Goal: Task Accomplishment & Management: Use online tool/utility

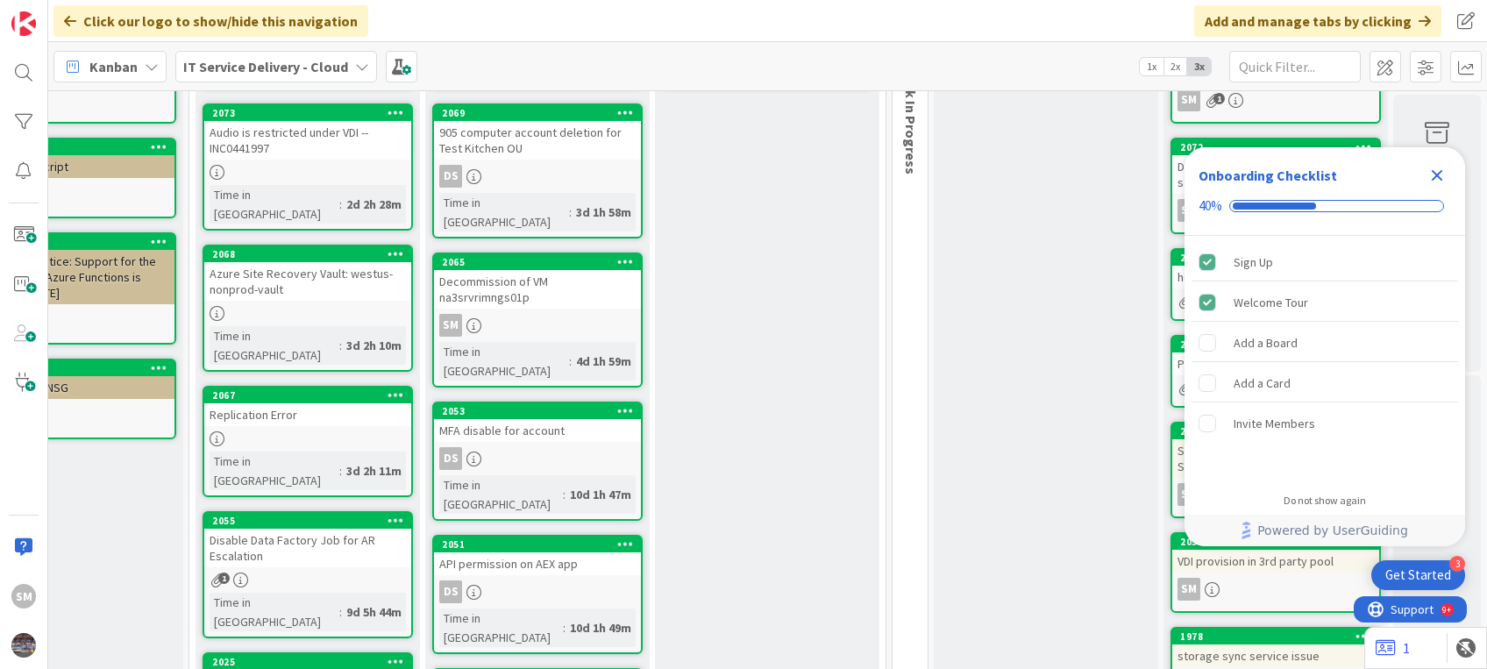
scroll to position [0, 343]
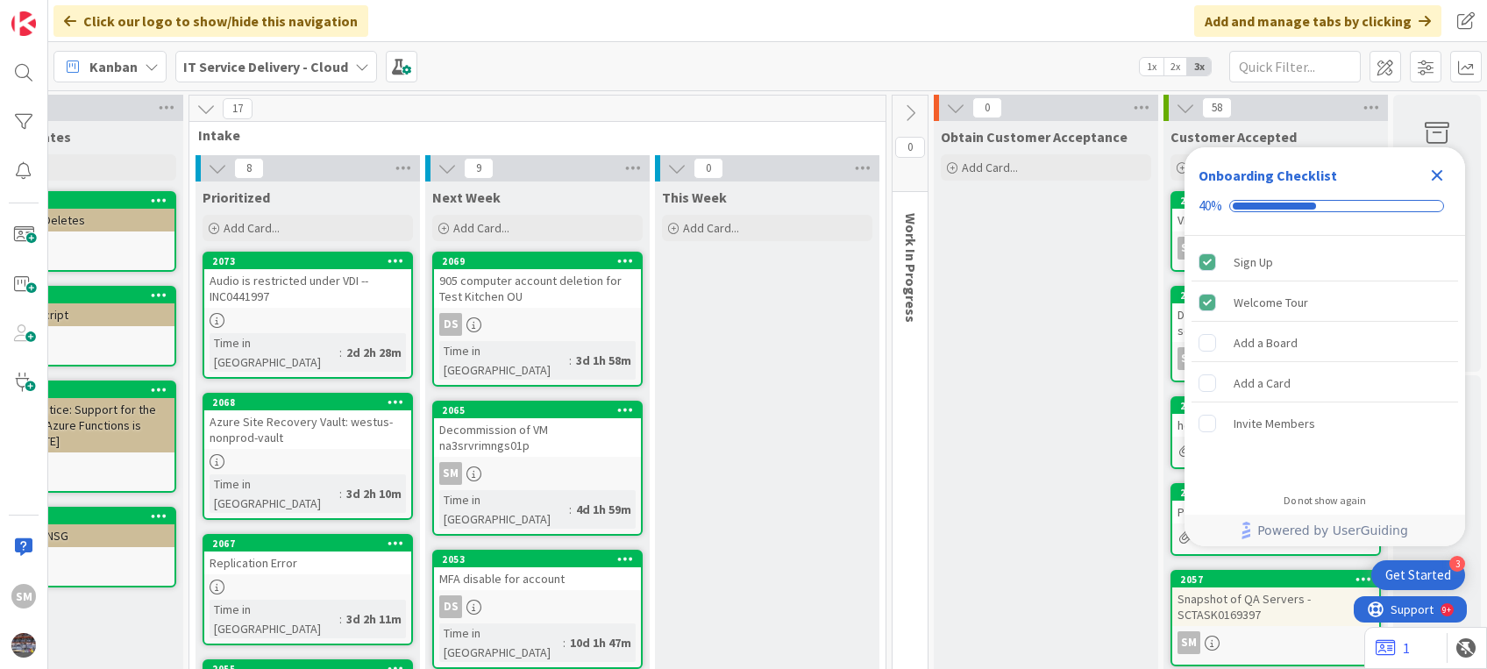
click at [1438, 165] on icon "Close Checklist" at bounding box center [1436, 175] width 21 height 21
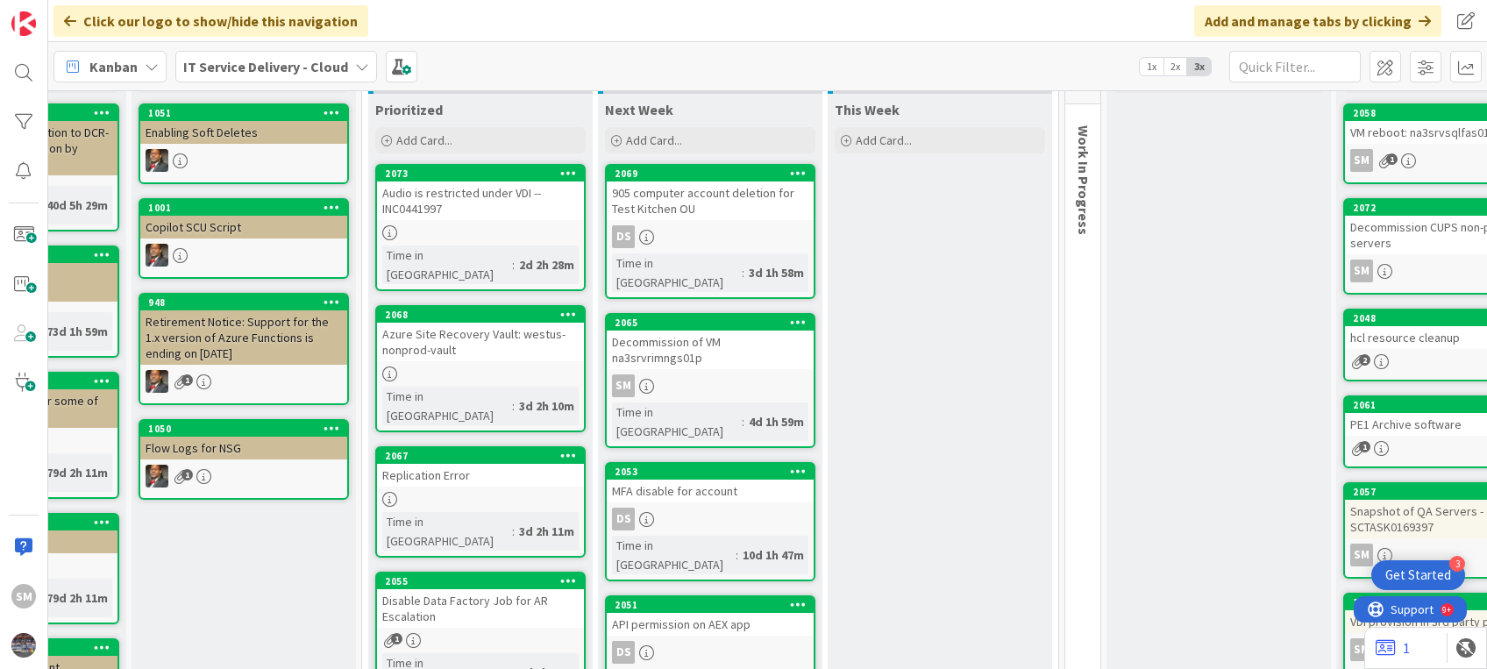
scroll to position [0, 153]
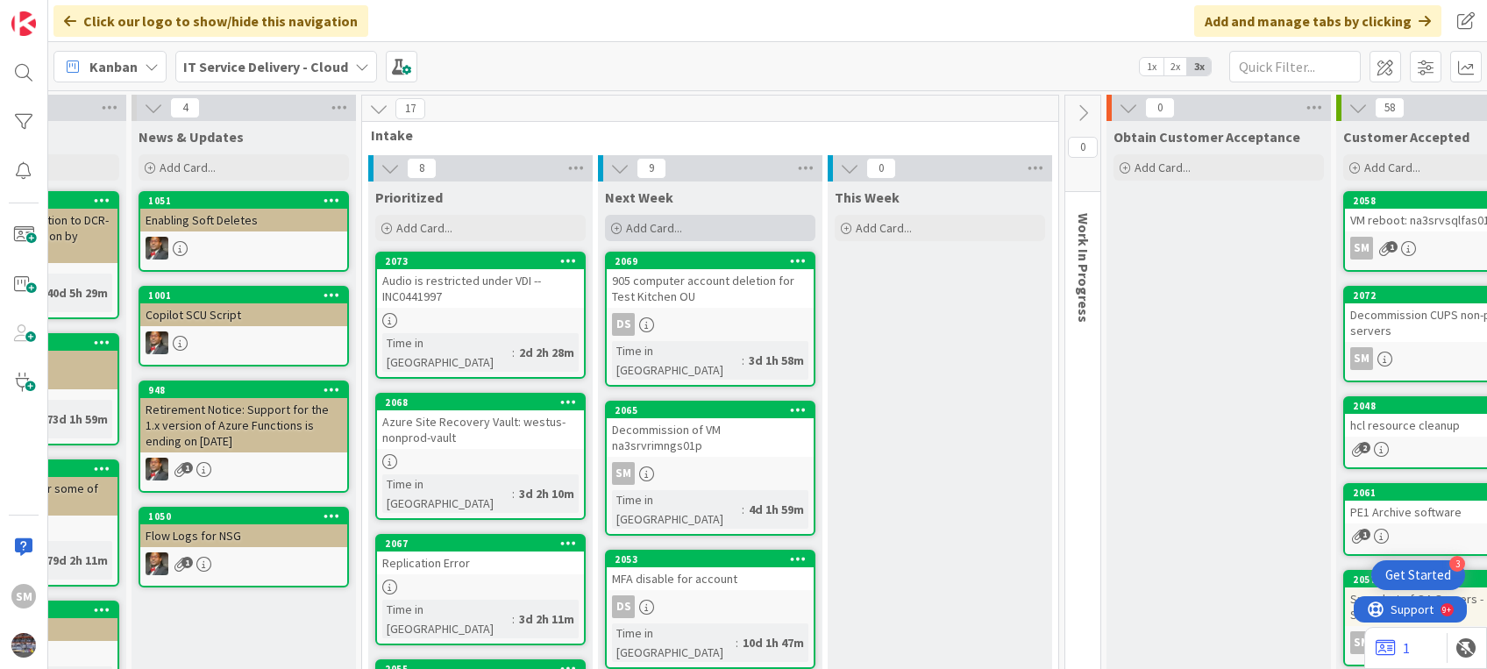
click at [651, 228] on span "Add Card..." at bounding box center [654, 228] width 56 height 16
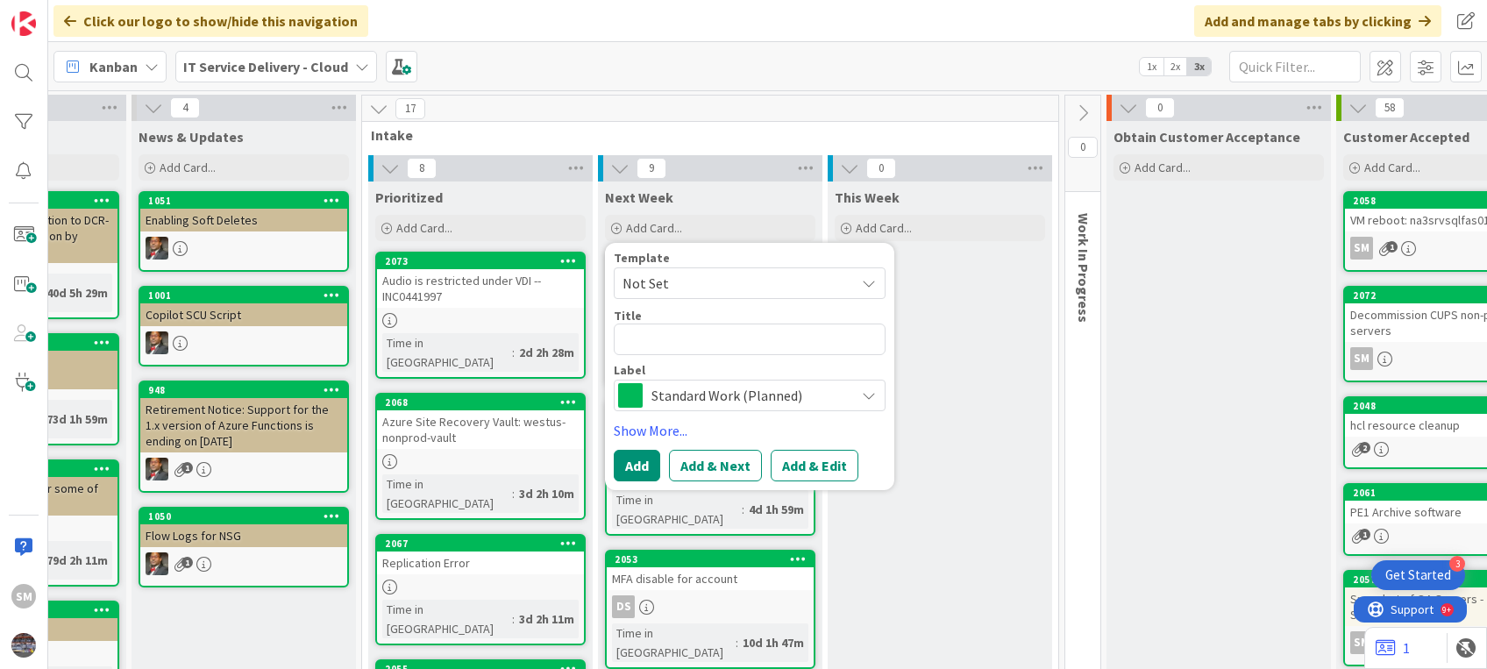
click at [666, 337] on textarea at bounding box center [750, 339] width 272 height 32
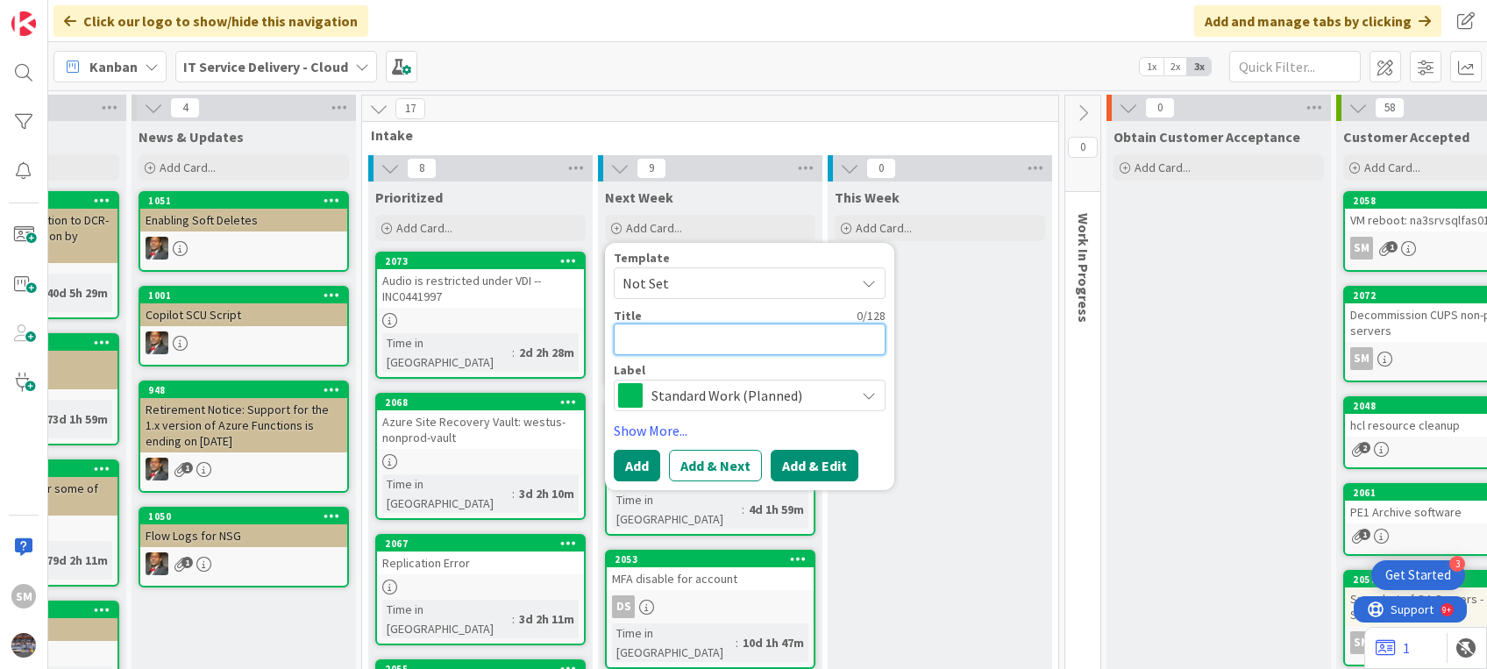
paste textarea "ph1 (sdc) instance backup"
type textarea "x"
type textarea "ph1 (sdc) instance backup"
click at [813, 472] on button "Add & Edit" at bounding box center [814, 466] width 88 height 32
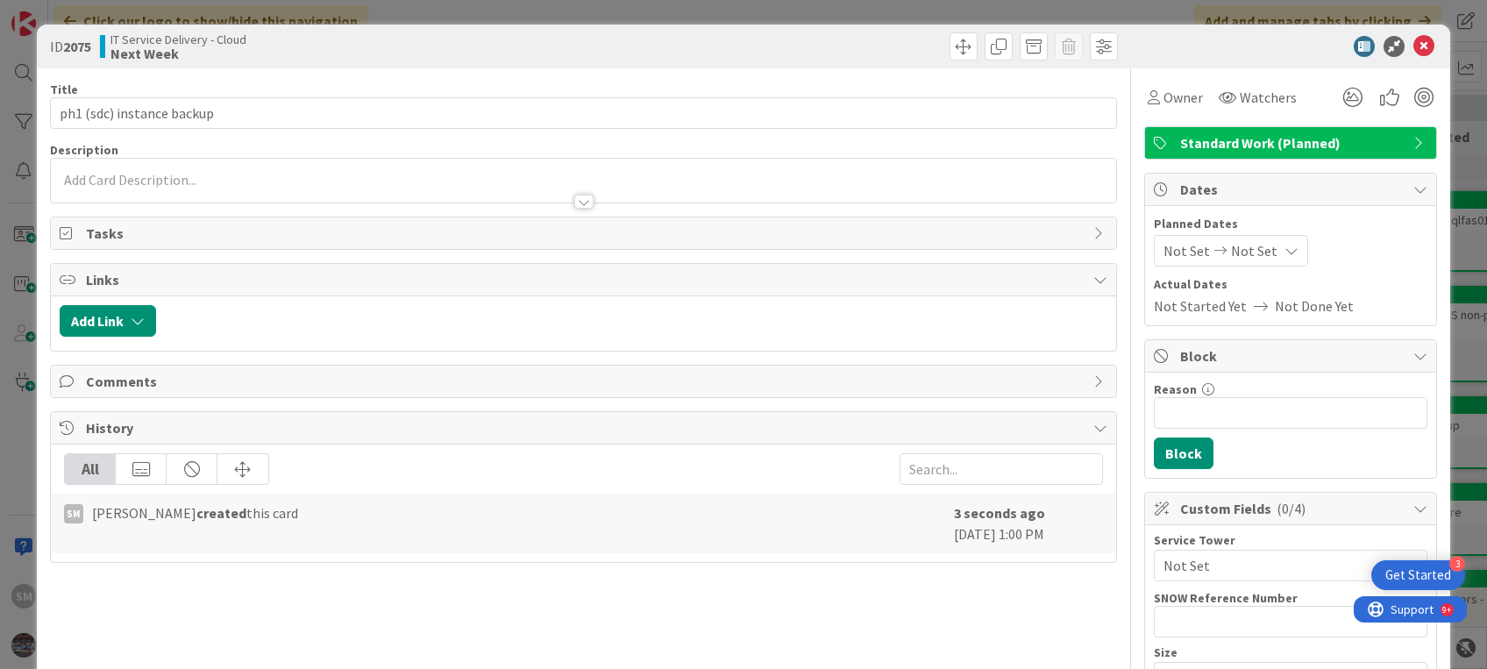
click at [549, 188] on div at bounding box center [583, 193] width 1064 height 18
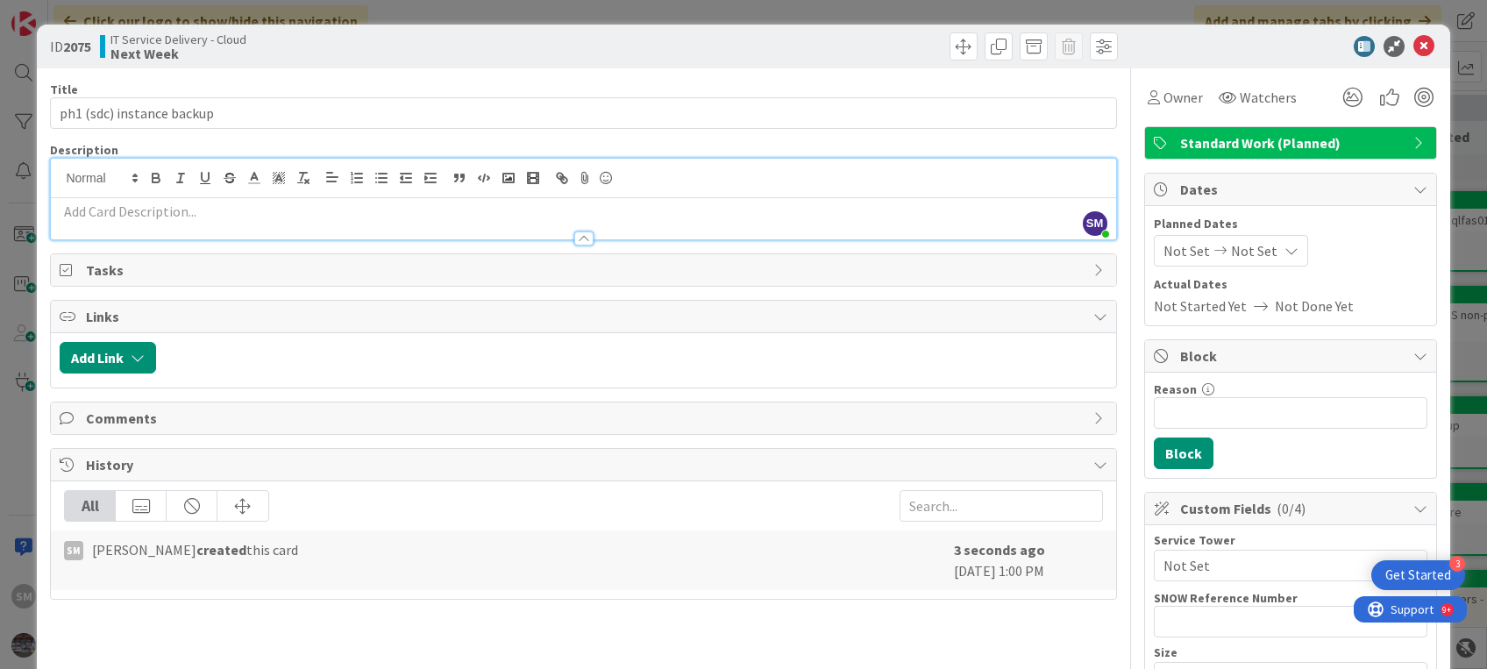
click at [199, 214] on p at bounding box center [583, 212] width 1047 height 20
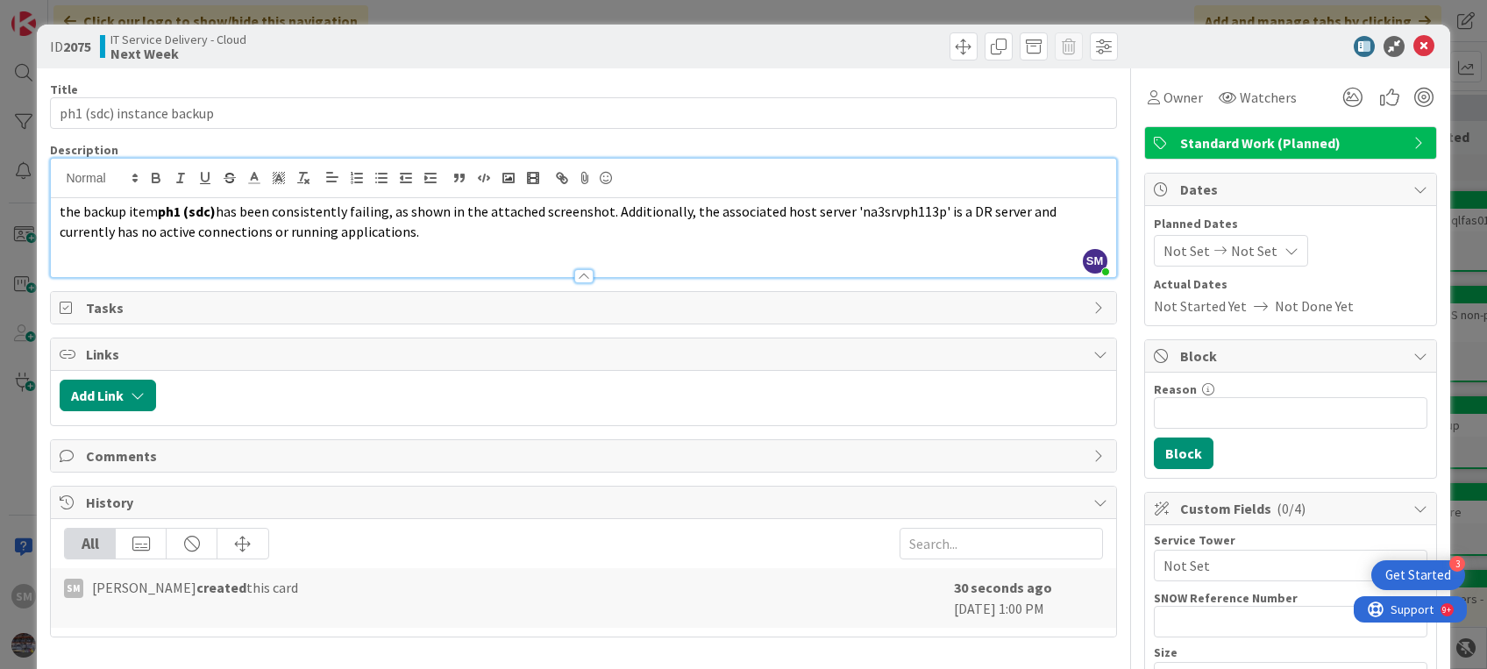
click at [60, 203] on span "the backup item" at bounding box center [109, 211] width 98 height 18
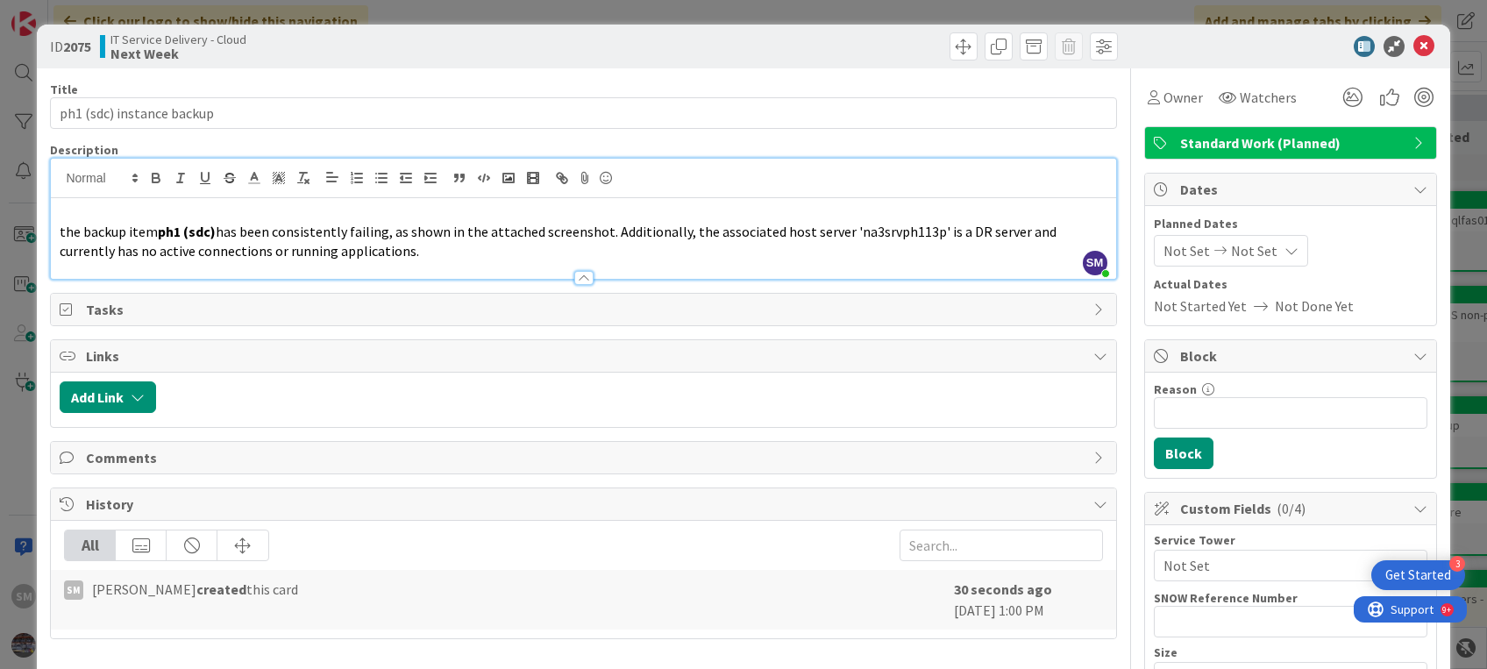
click at [70, 204] on p at bounding box center [583, 212] width 1047 height 20
click at [1163, 103] on span "Owner" at bounding box center [1182, 97] width 39 height 21
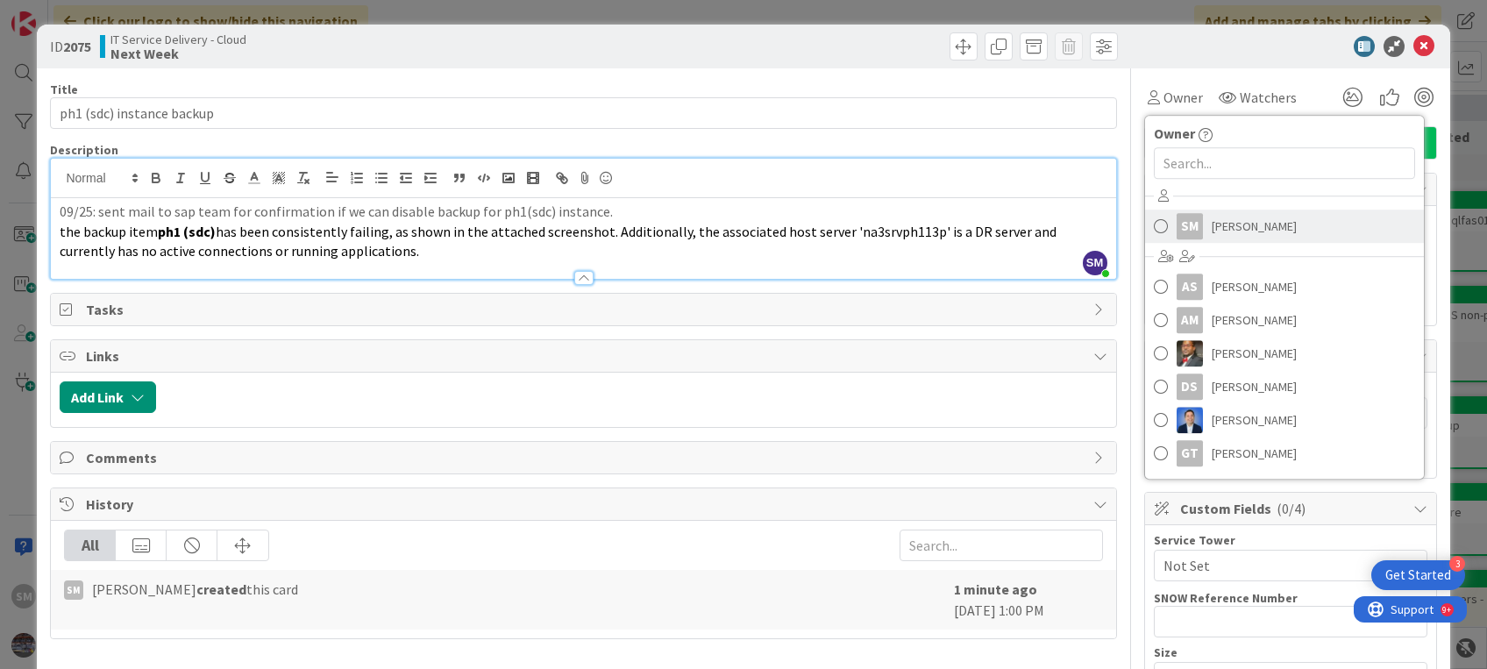
click at [1189, 229] on link "SM Sejal Mase" at bounding box center [1284, 225] width 279 height 33
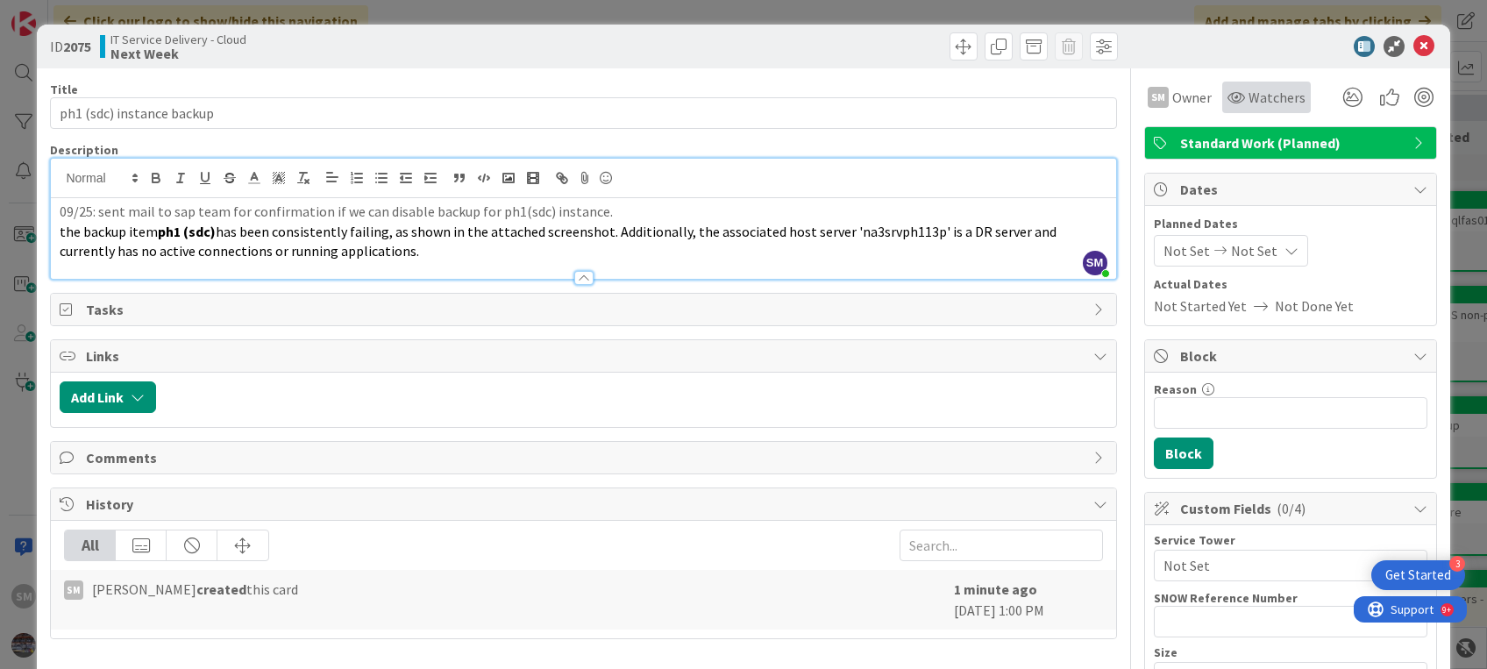
click at [1248, 91] on span "Watchers" at bounding box center [1276, 97] width 57 height 21
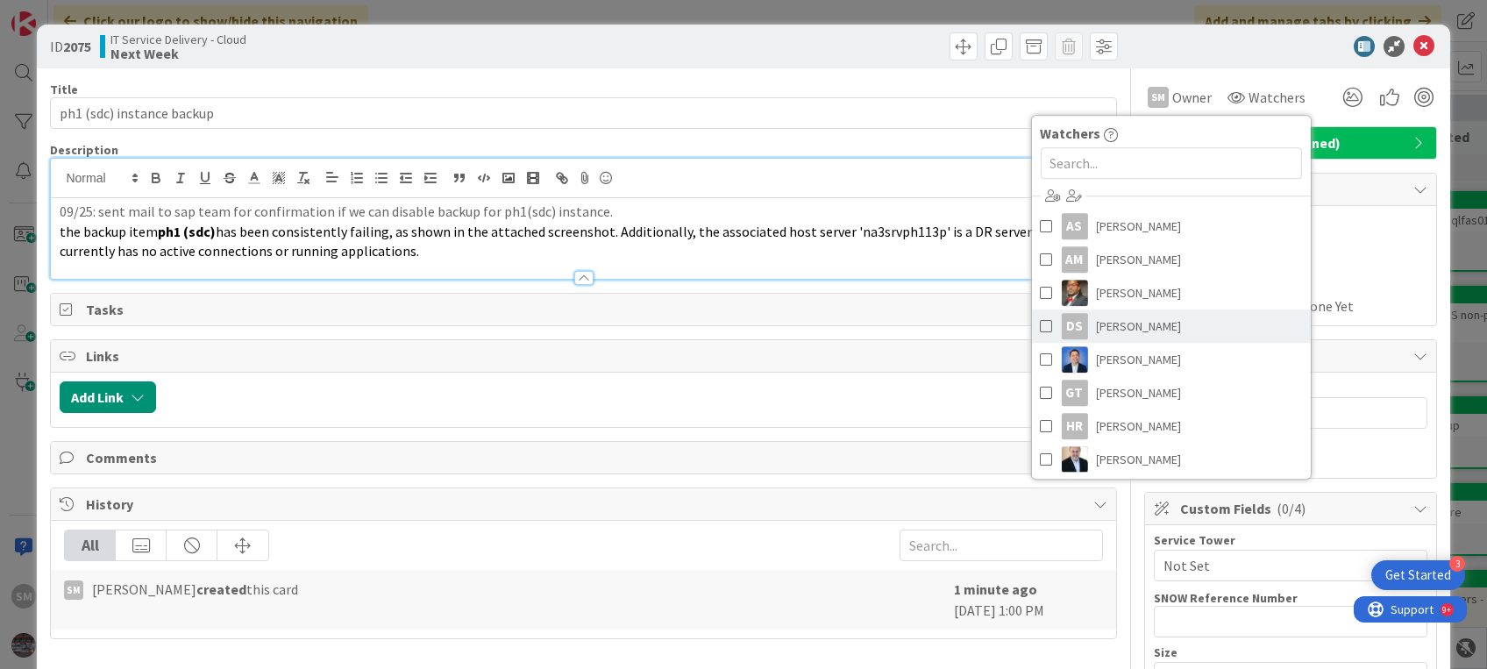
click at [1102, 330] on span "Digvijay Singh" at bounding box center [1138, 326] width 85 height 26
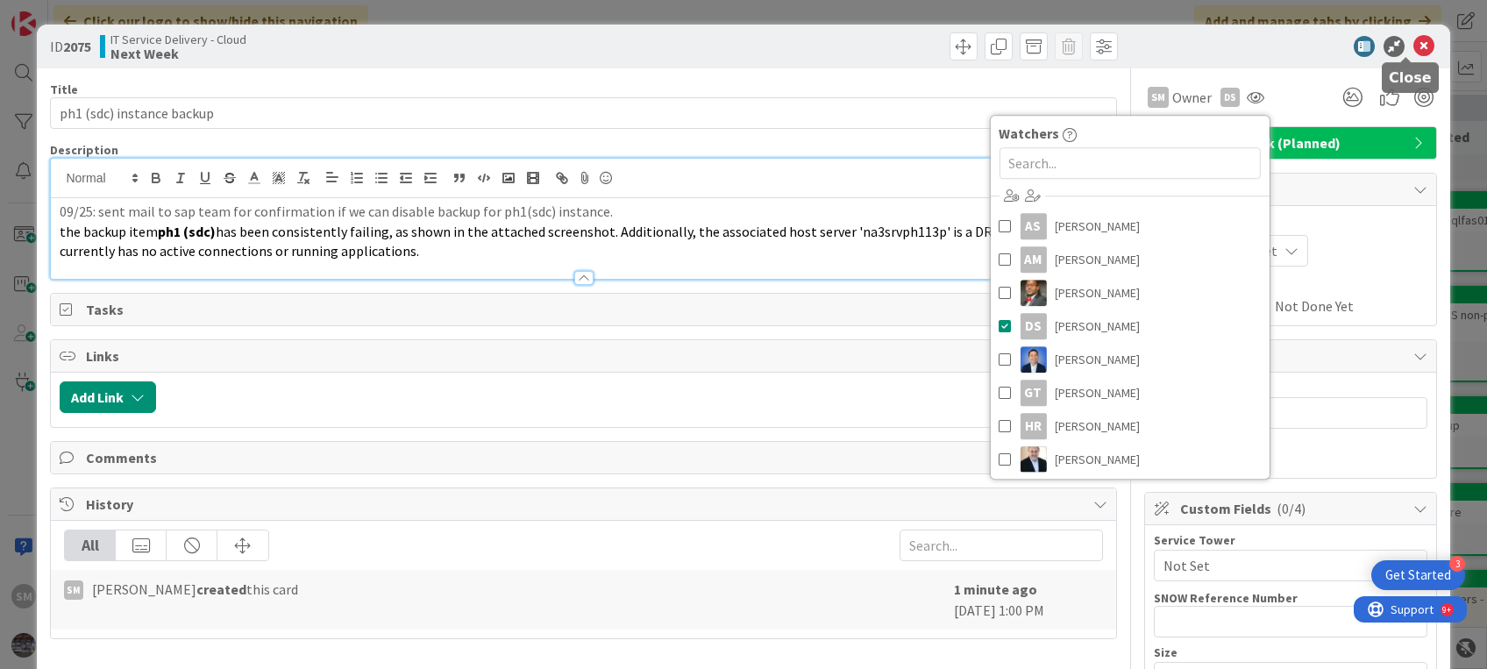
click at [1413, 54] on icon at bounding box center [1423, 46] width 21 height 21
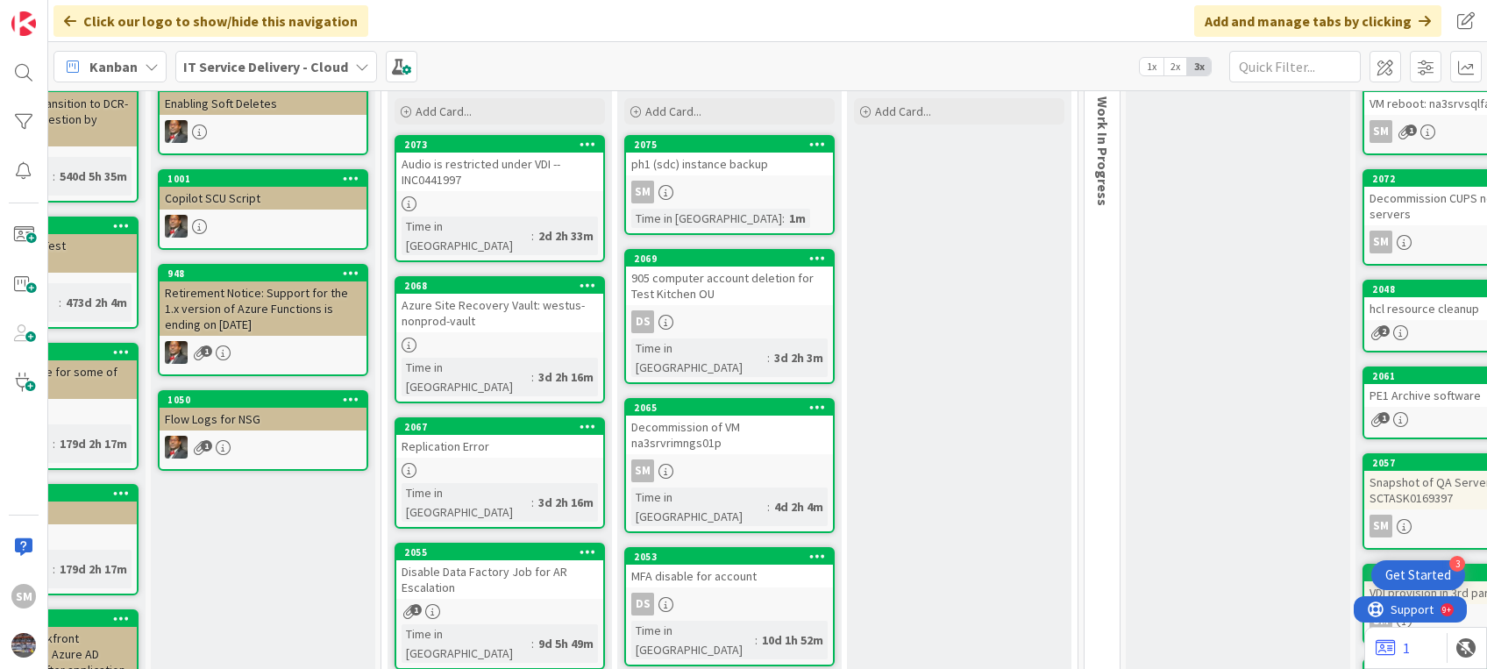
scroll to position [116, 133]
